Goal: Task Accomplishment & Management: Use online tool/utility

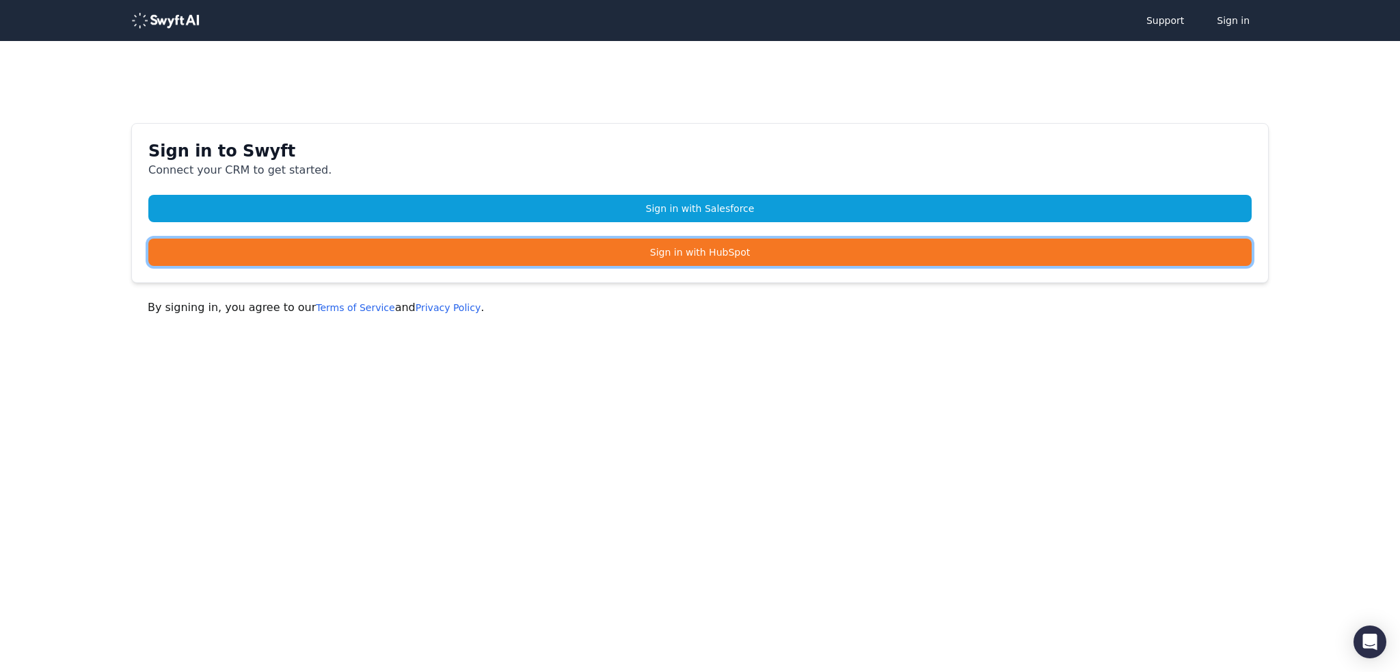
click at [670, 260] on link "Sign in with HubSpot" at bounding box center [699, 252] width 1103 height 27
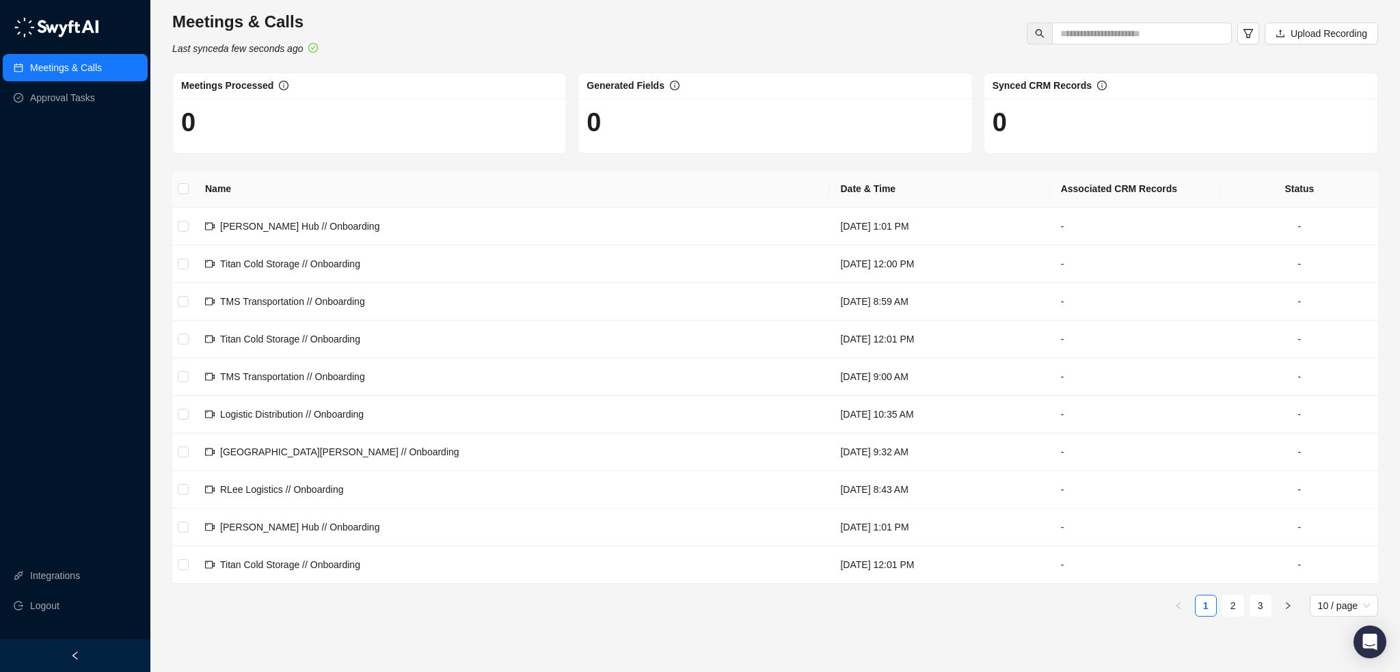
drag, startPoint x: 23, startPoint y: 163, endPoint x: 38, endPoint y: 138, distance: 28.8
click at [25, 162] on div "Meetings & Calls Approval Tasks Integrations Logout" at bounding box center [75, 319] width 150 height 639
click at [52, 106] on link "Approval Tasks" at bounding box center [62, 97] width 65 height 27
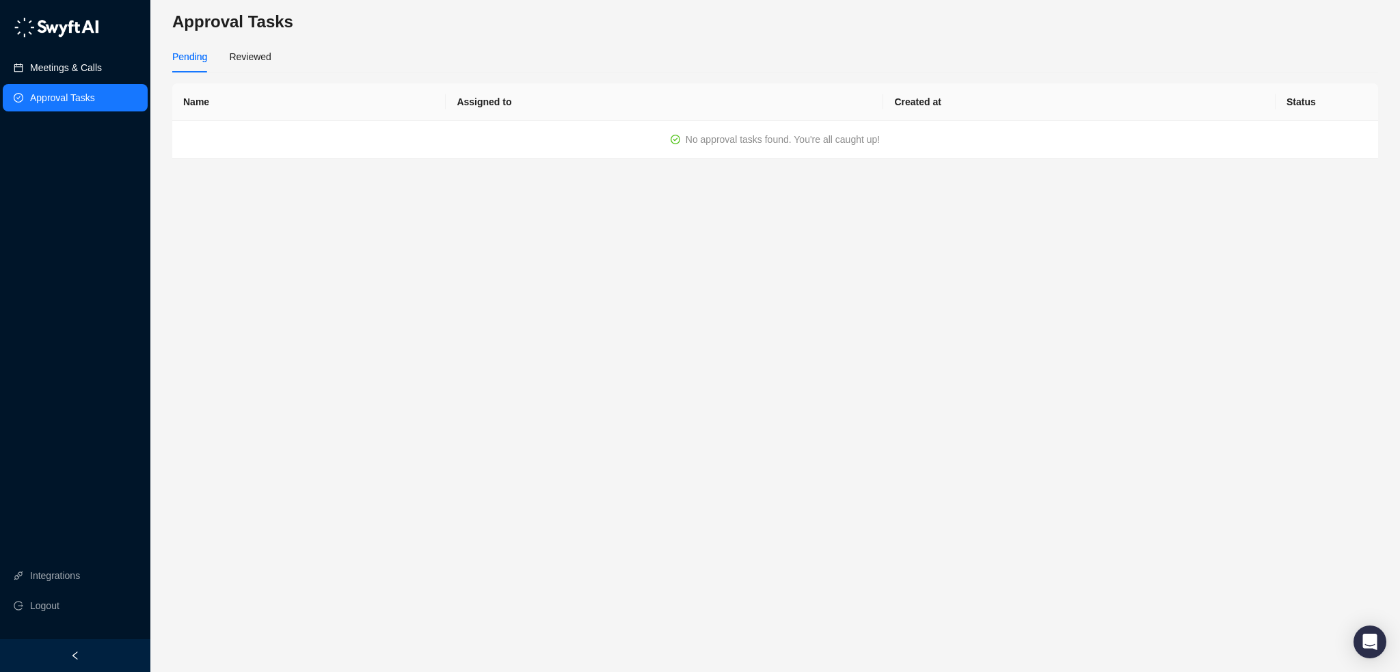
click at [58, 65] on link "Meetings & Calls" at bounding box center [66, 67] width 72 height 27
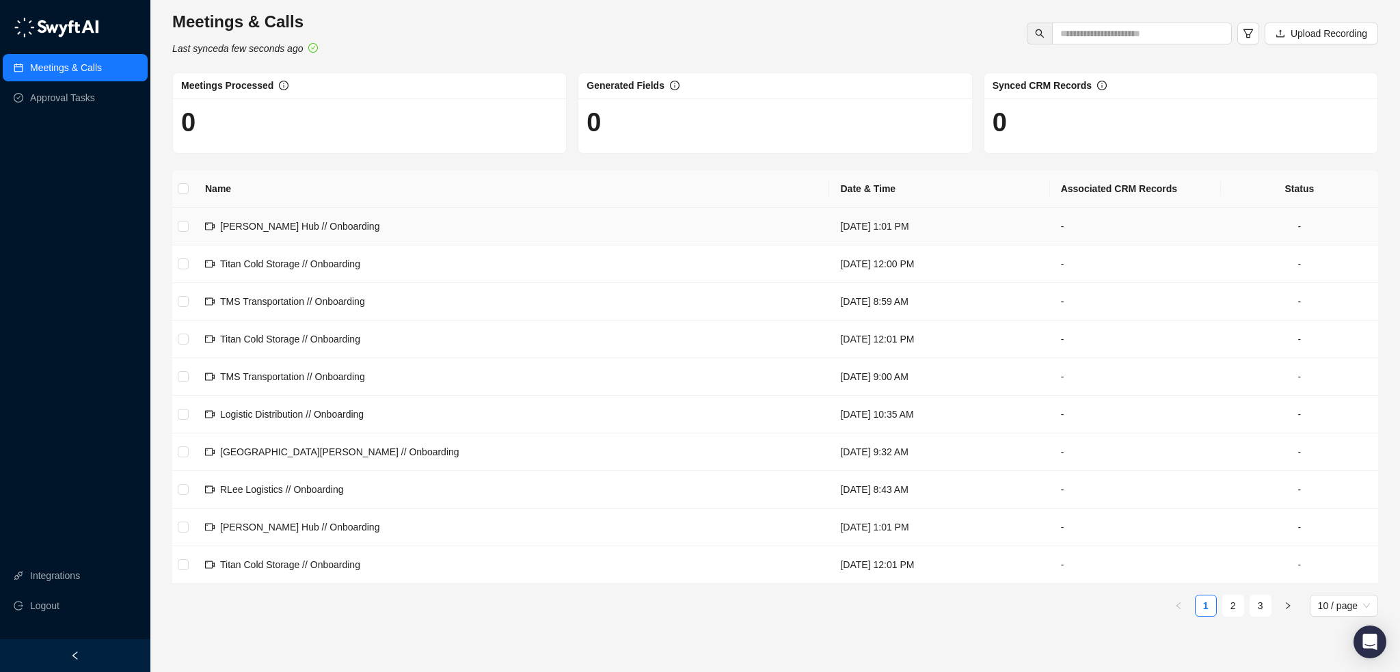
click at [316, 226] on span "[PERSON_NAME] Hub // Onboarding" at bounding box center [299, 226] width 159 height 11
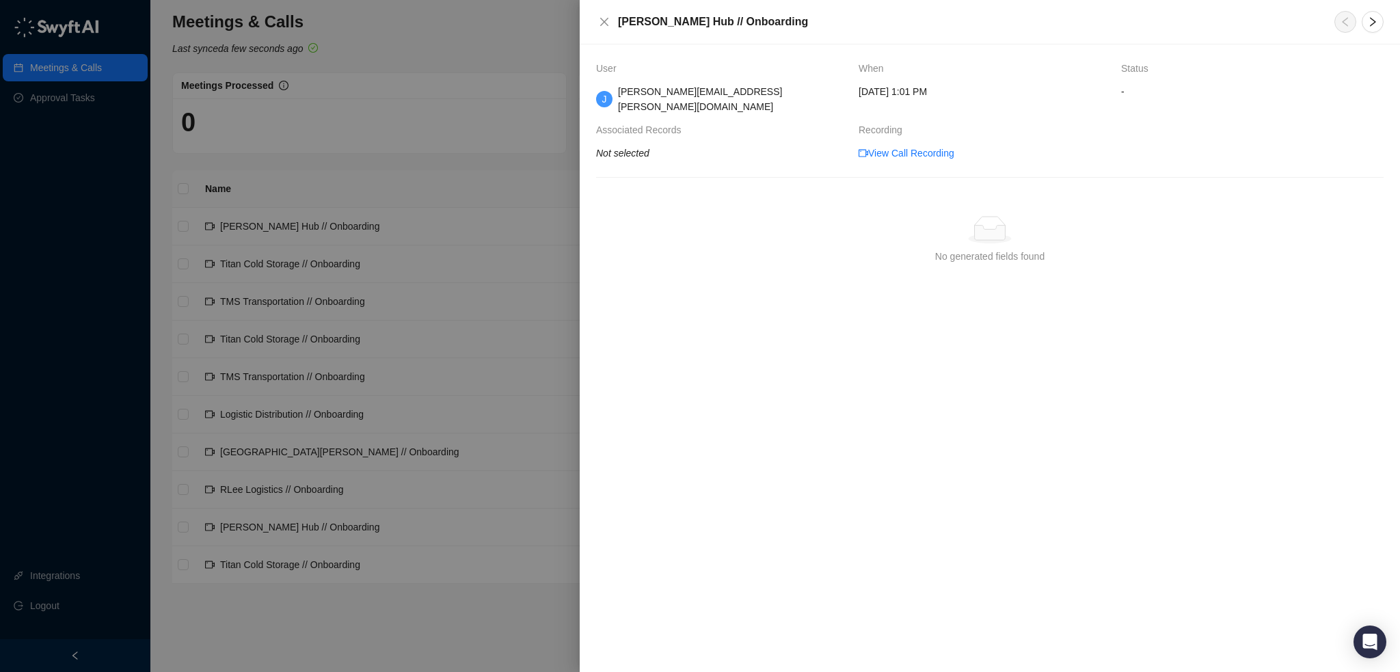
click at [593, 27] on div "[PERSON_NAME] Hub // Onboarding" at bounding box center [990, 22] width 820 height 44
click at [608, 18] on icon "close" at bounding box center [604, 21] width 11 height 11
